Goal: Communication & Community: Answer question/provide support

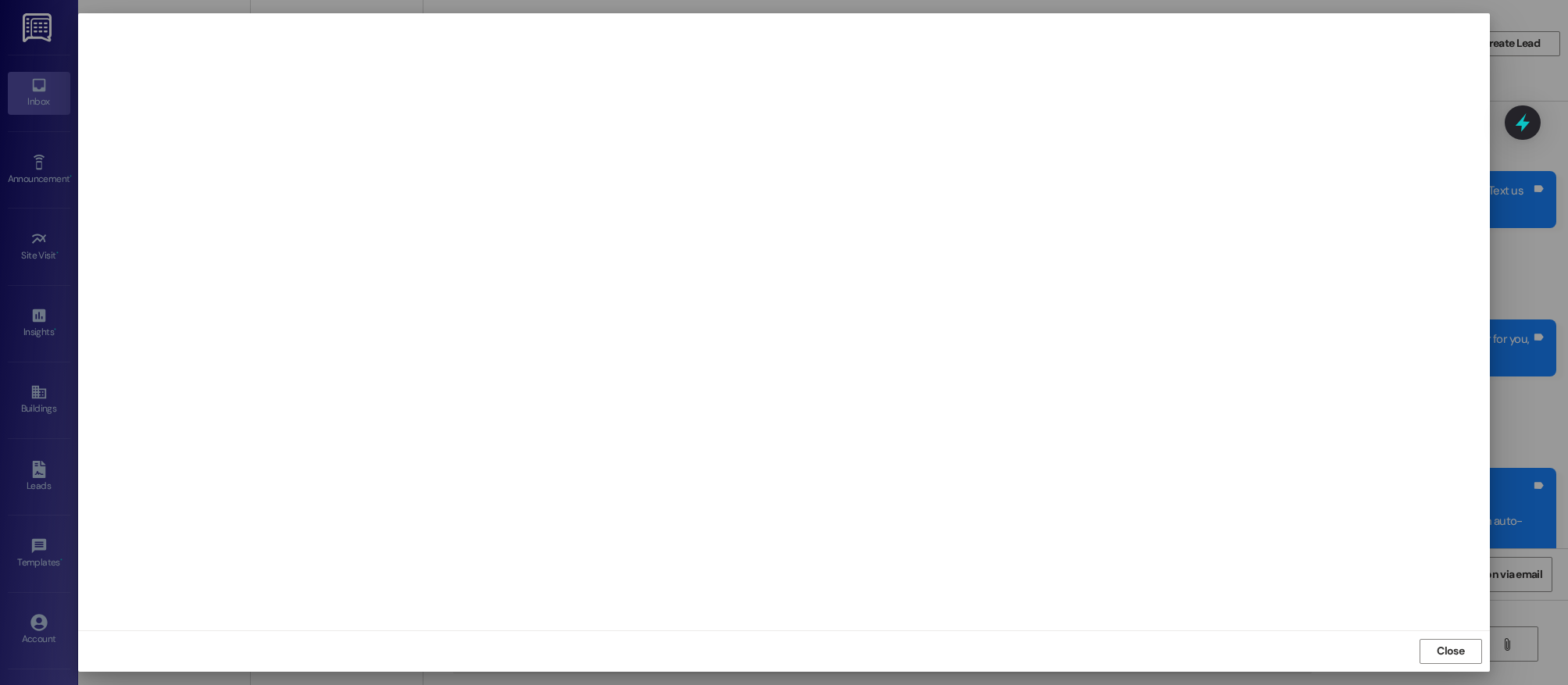
scroll to position [6274, 0]
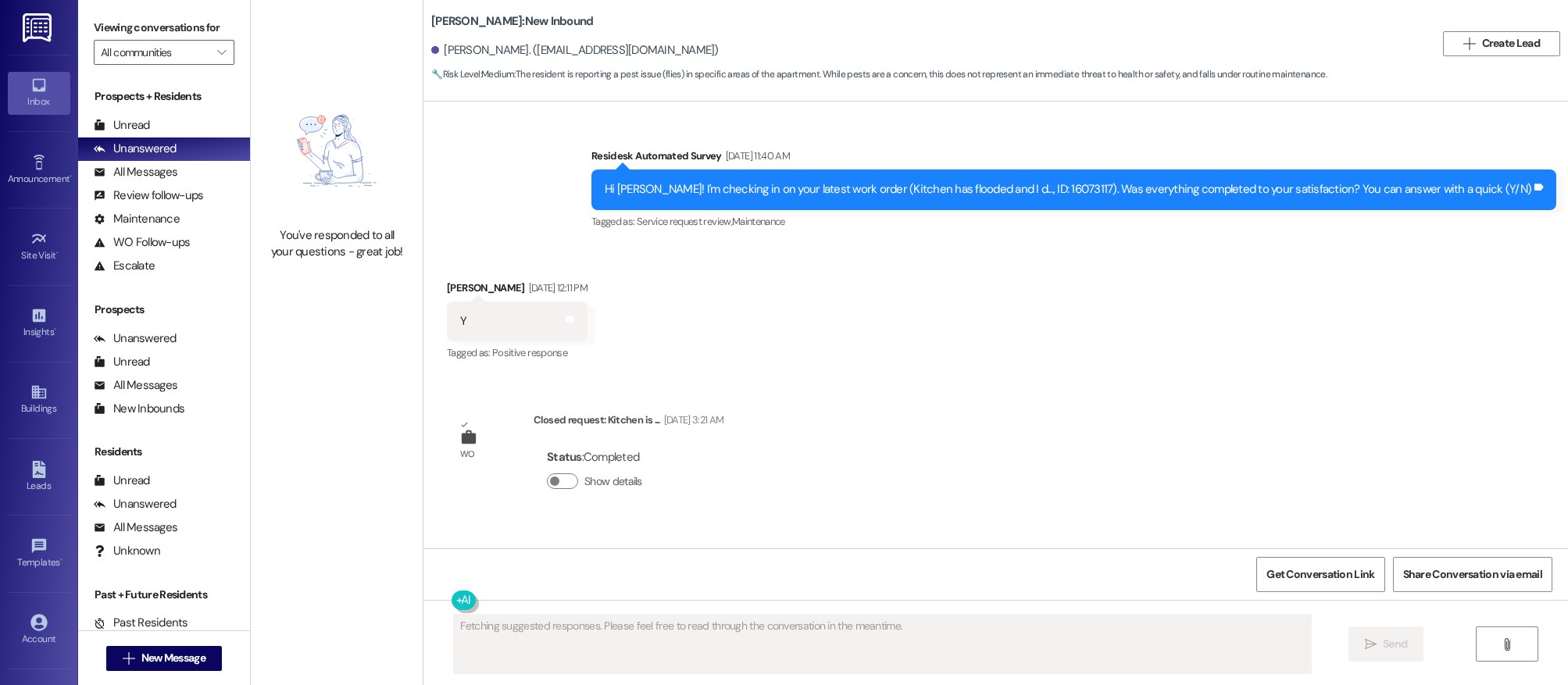
scroll to position [10257, 0]
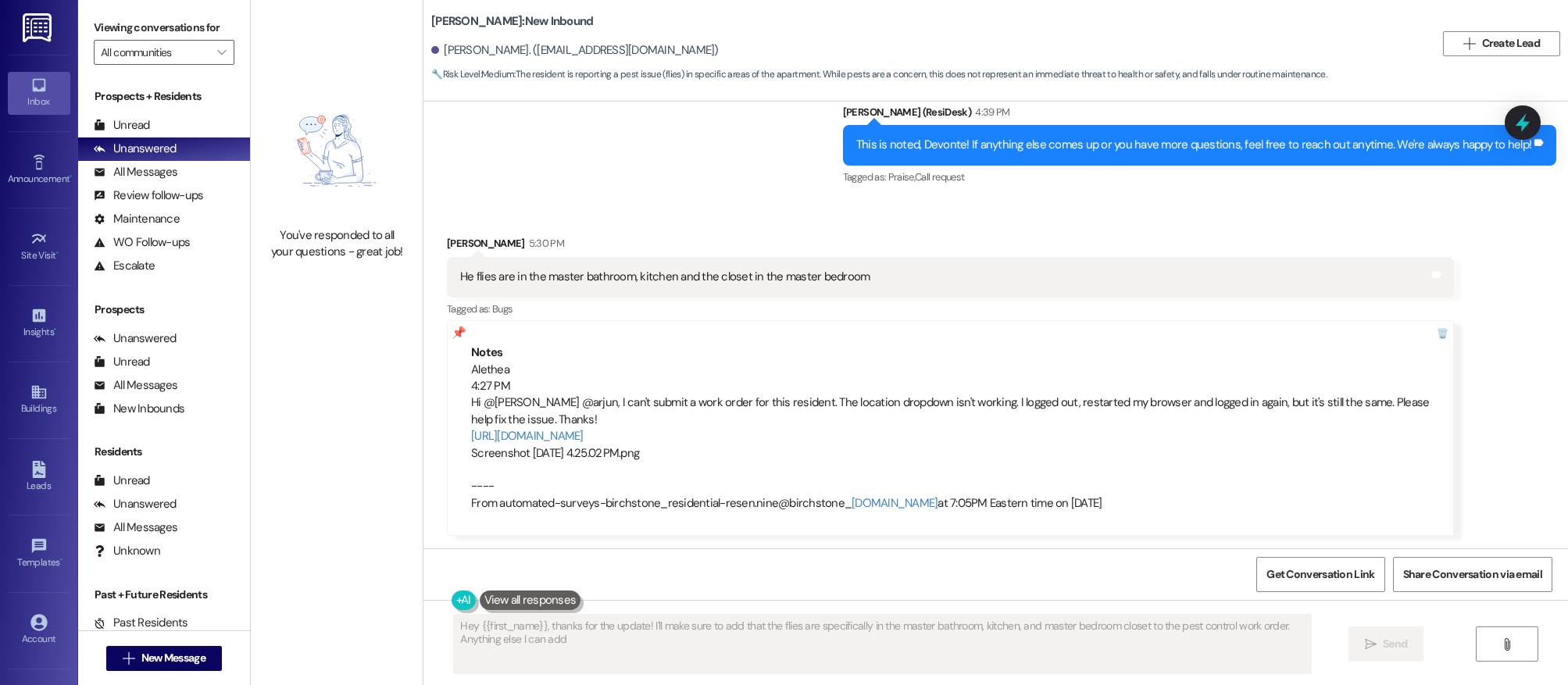
type textarea "Hey {{first_name}}, thanks for the update! I'll make sure to add that the flies…"
drag, startPoint x: 416, startPoint y: 21, endPoint x: 485, endPoint y: 23, distance: 69.0
click at [485, 23] on div "Elliot Roswell: New Inbound Devonte Hall. (hall_devonte@alum.columbusstate.edu)…" at bounding box center [995, 43] width 1144 height 79
copy b "Elliot Roswell:"
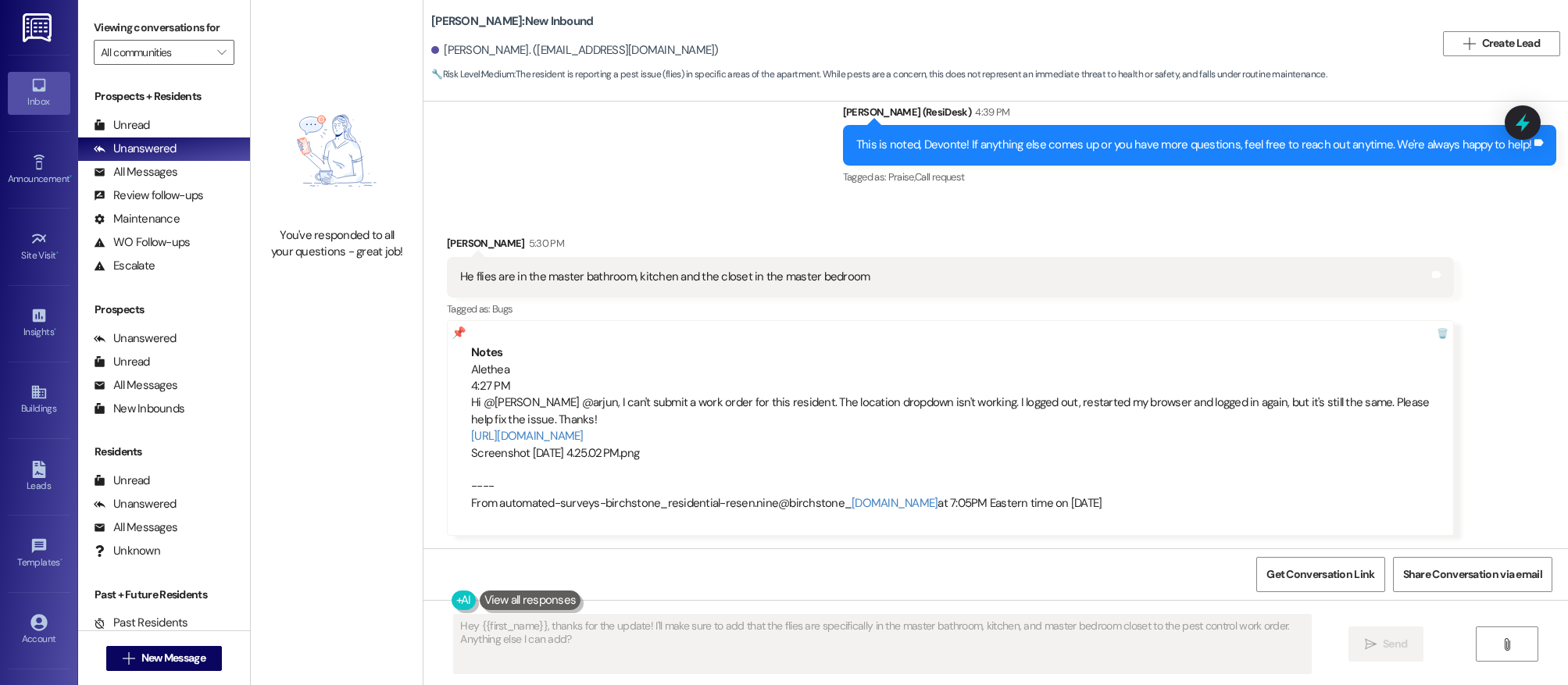
drag, startPoint x: 500, startPoint y: 52, endPoint x: 695, endPoint y: 50, distance: 195.0
click at [695, 50] on div "Devonte Hall. (hall_devonte@alum.columbusstate.edu)" at bounding box center [574, 50] width 288 height 16
copy div "hall_devonte@alum.columbusstate.edu"
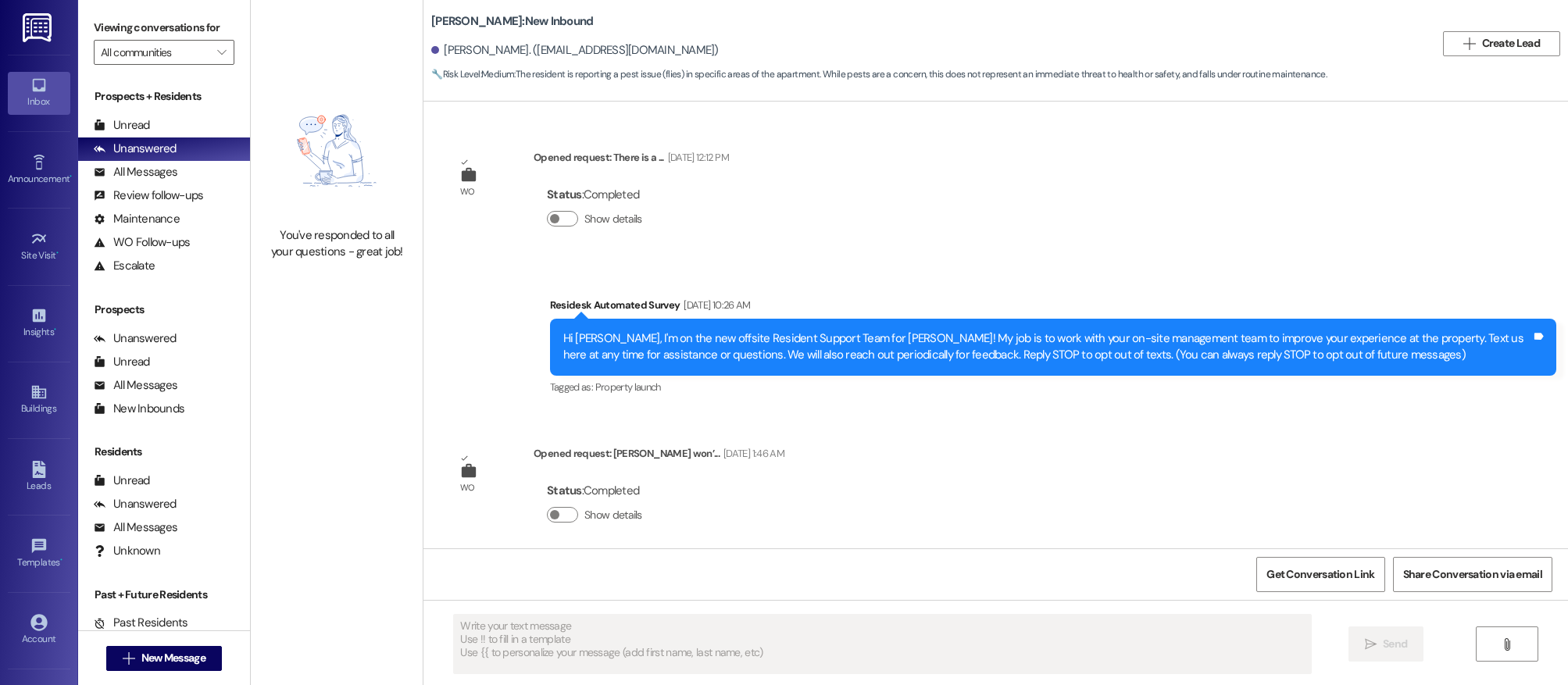
scroll to position [10257, 0]
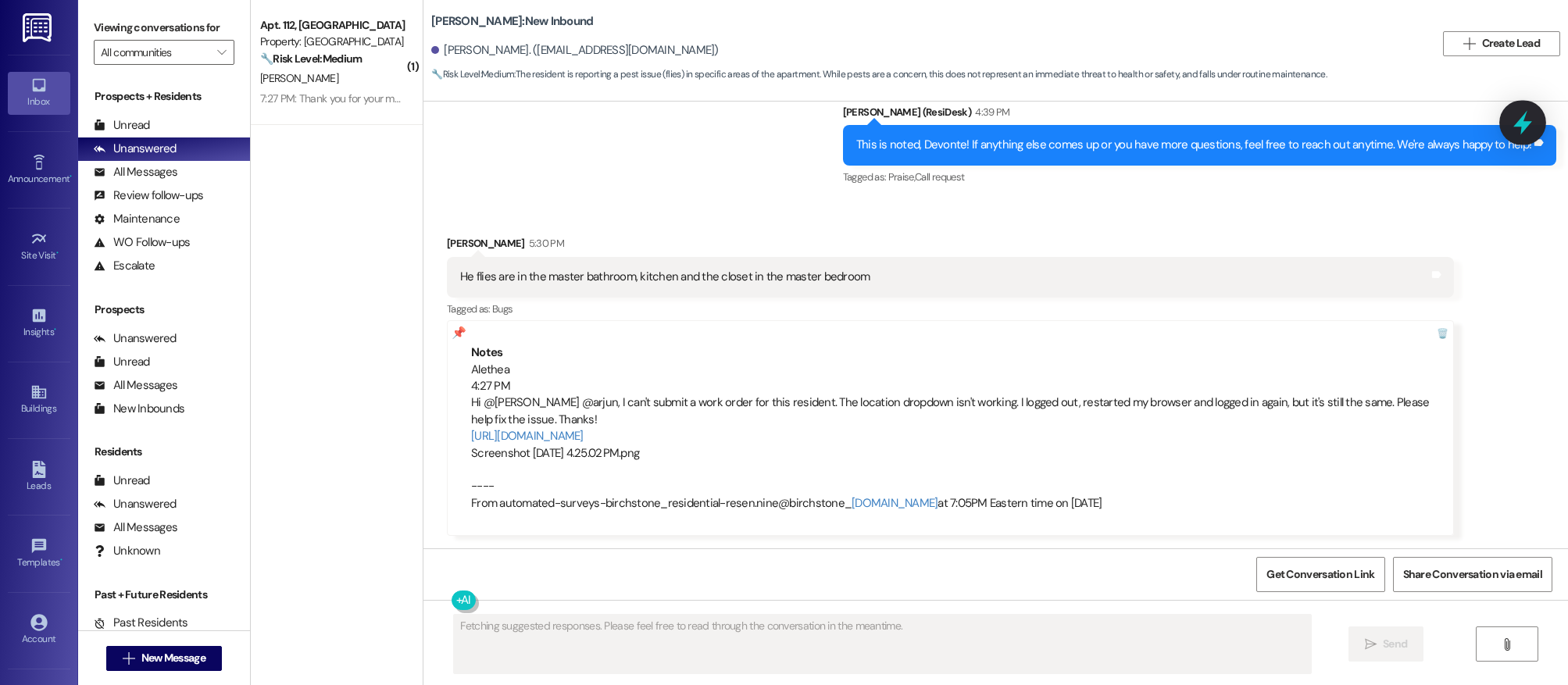
click at [1527, 126] on icon at bounding box center [1522, 122] width 27 height 27
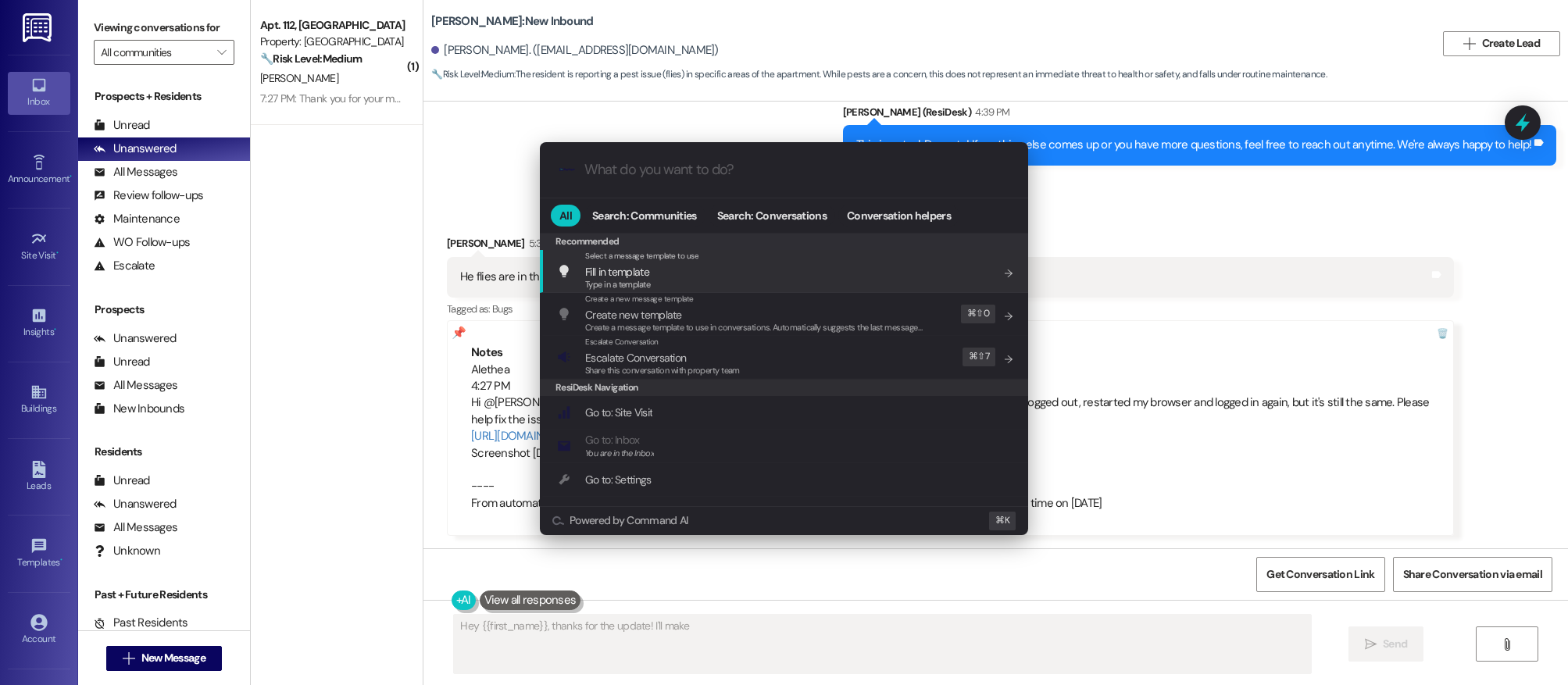
type textarea "Hey {{first_name}}, thanks for the update! I'll make"
type input "m"
type textarea "Hey {{first_name}}, thanks for the update! I'll make sure to"
type input "mo"
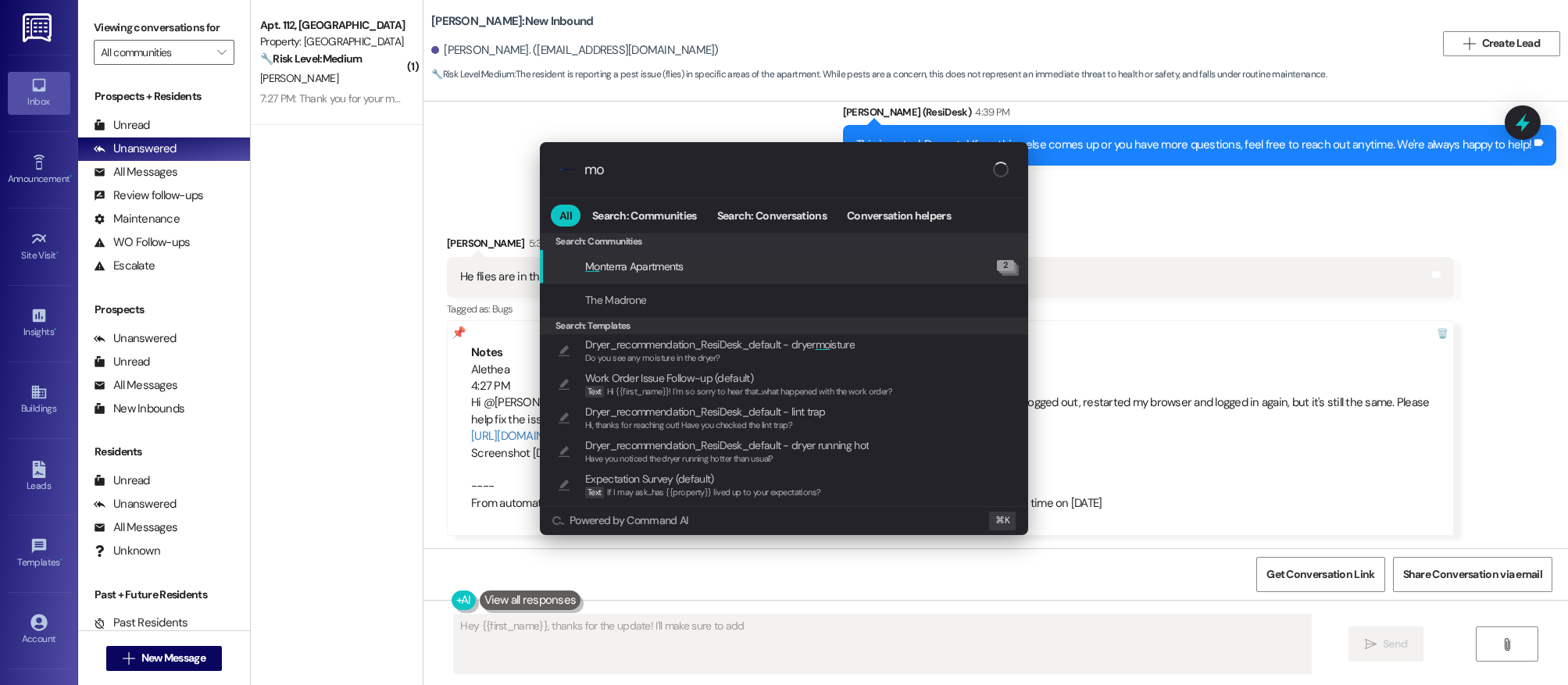
type textarea "Hey {{first_name}}, thanks for the update! I'll make sure to add that"
type input "mod"
type textarea "Hey {{first_name}}, thanks for the update! I'll make sure to add that the flies"
type input "moda"
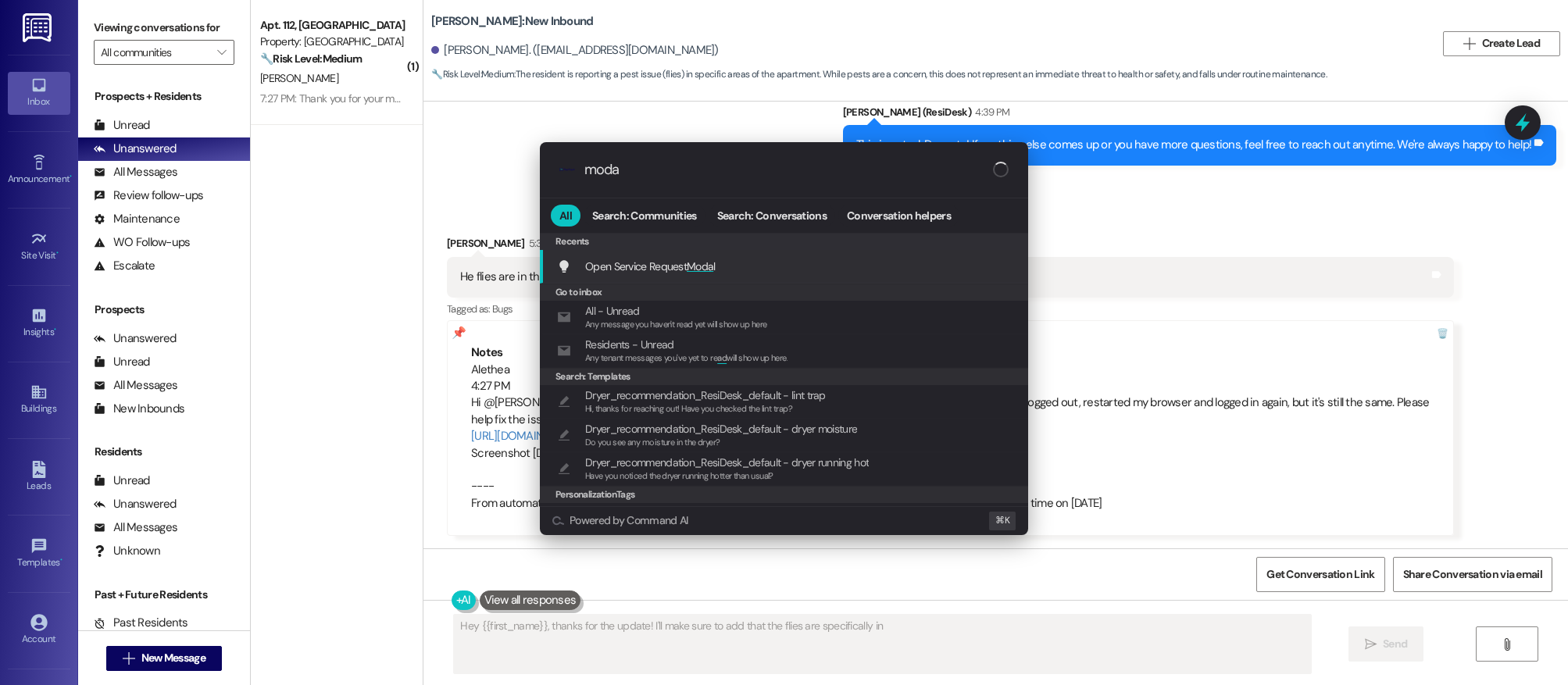
type textarea "Hey {{first_name}}, thanks for the update! I'll make sure to add that the flies…"
type input "modal"
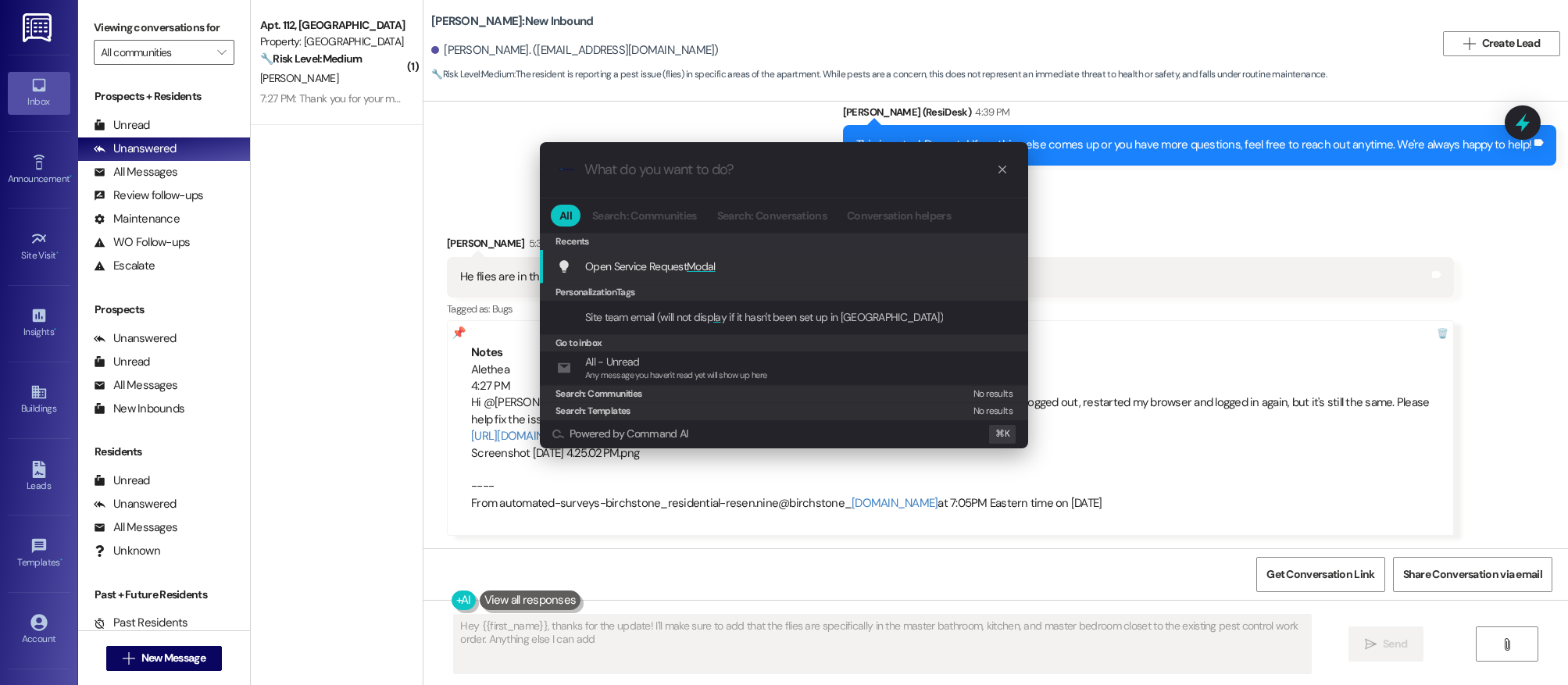
type textarea "Hey {{first_name}}, thanks for the update! I'll make sure to add that the flies…"
